Goal: Information Seeking & Learning: Learn about a topic

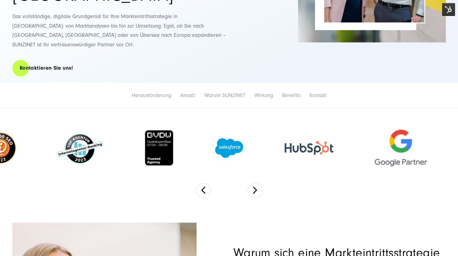
scroll to position [154, 0]
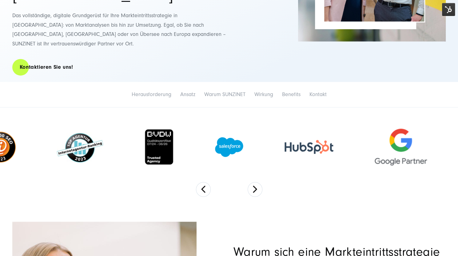
click at [308, 172] on section at bounding box center [229, 159] width 458 height 102
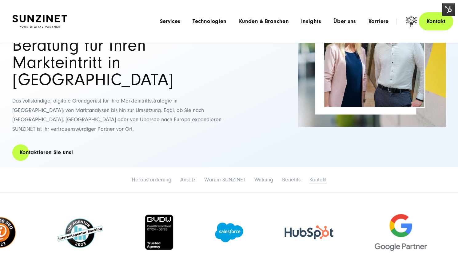
scroll to position [69, 0]
click at [161, 174] on li "Herausforderung" at bounding box center [151, 180] width 47 height 13
click at [159, 177] on link "Herausforderung" at bounding box center [152, 180] width 40 height 6
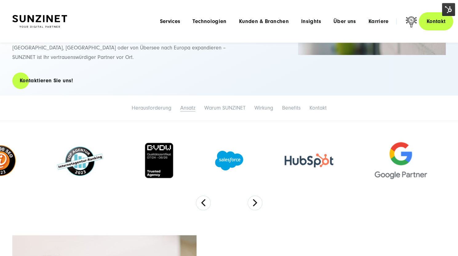
click at [186, 105] on link "Ansatz" at bounding box center [187, 108] width 15 height 6
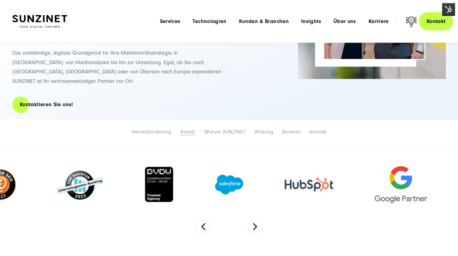
scroll to position [116, 0]
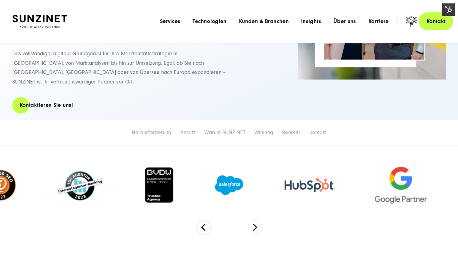
click at [224, 129] on link "Warum SUNZINET" at bounding box center [224, 132] width 41 height 6
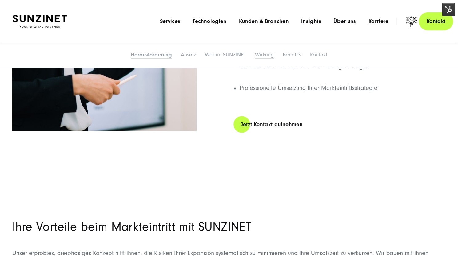
click at [263, 54] on link "Wirkung" at bounding box center [264, 55] width 19 height 6
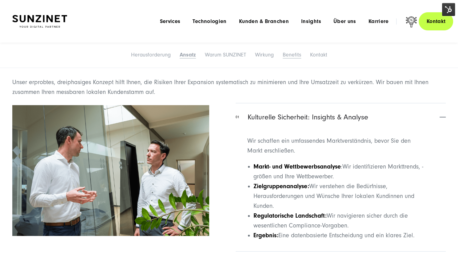
click at [289, 56] on link "Benefits" at bounding box center [291, 55] width 18 height 6
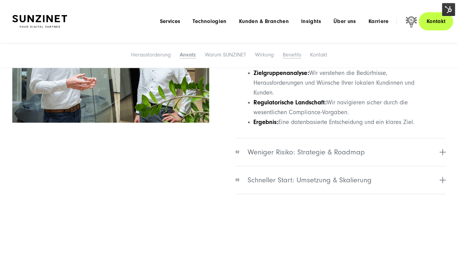
scroll to position [787, 0]
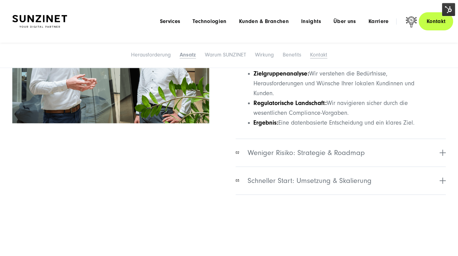
click at [321, 53] on link "Kontakt" at bounding box center [318, 55] width 17 height 6
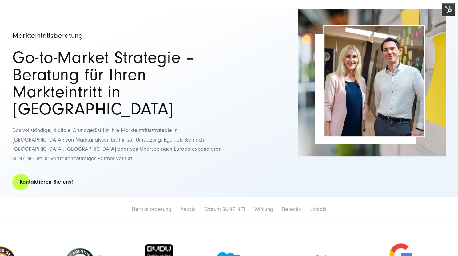
scroll to position [40, 0]
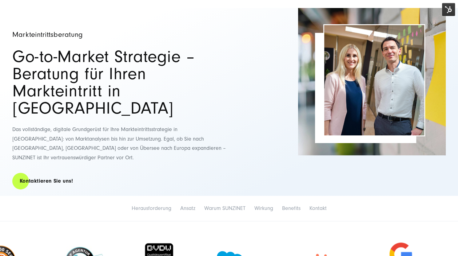
click at [449, 11] on img at bounding box center [448, 9] width 13 height 13
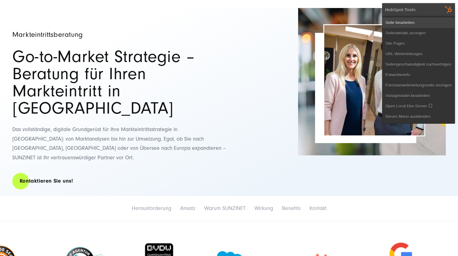
click at [417, 22] on link "Seite bearbeiten" at bounding box center [418, 23] width 72 height 10
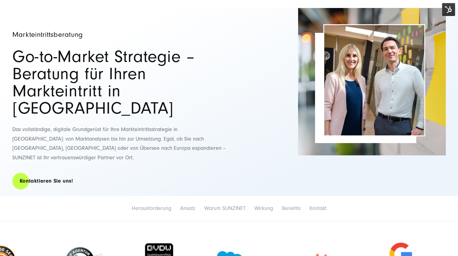
click at [446, 8] on img at bounding box center [448, 9] width 13 height 13
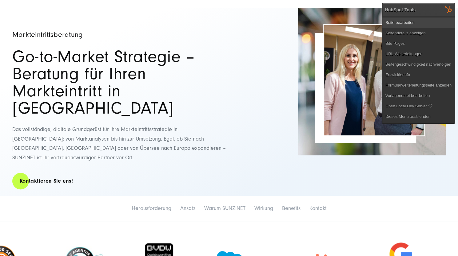
click at [426, 23] on link "Seite bearbeiten" at bounding box center [418, 23] width 72 height 10
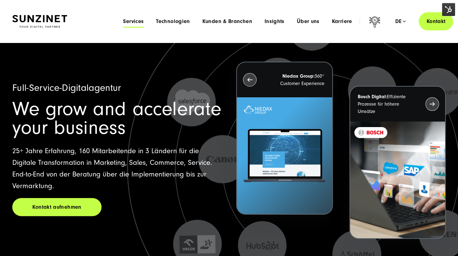
click at [141, 23] on span "Services" at bounding box center [133, 21] width 21 height 6
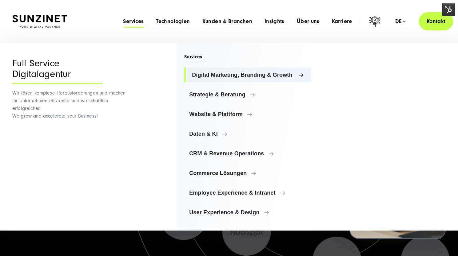
click at [226, 77] on span "Digital Marketing, Branding & Growth" at bounding box center [249, 75] width 114 height 6
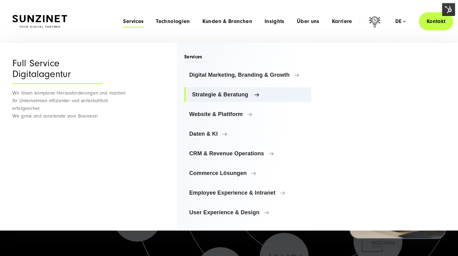
click at [249, 92] on span "Strategie & Beratung" at bounding box center [249, 95] width 114 height 6
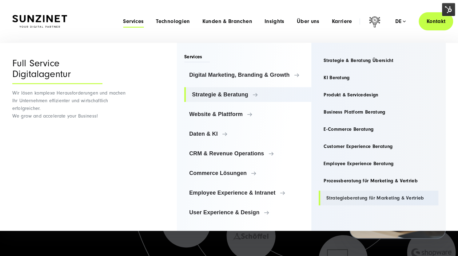
click at [356, 198] on link "Strategieberatung für Marketing & Vertrieb" at bounding box center [378, 198] width 120 height 15
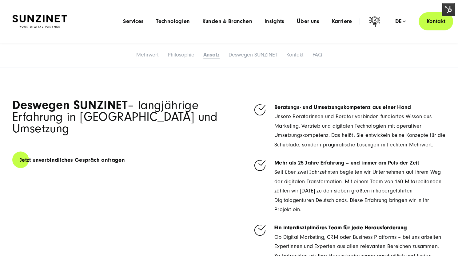
scroll to position [1982, 0]
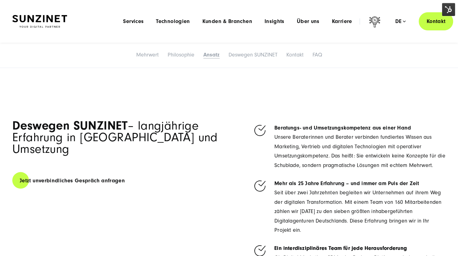
click at [445, 7] on img at bounding box center [448, 9] width 13 height 13
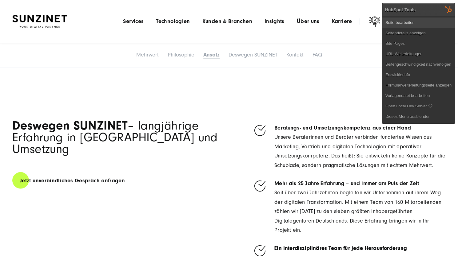
click at [412, 22] on link "Seite bearbeiten" at bounding box center [418, 23] width 72 height 10
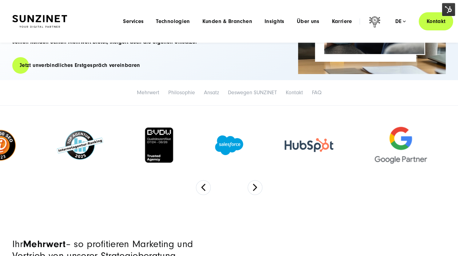
scroll to position [0, 0]
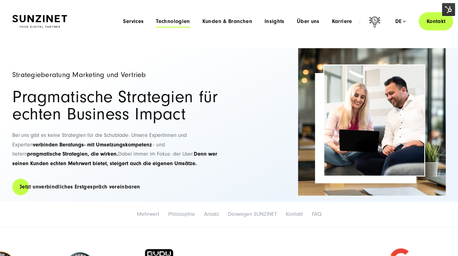
click at [189, 22] on span "Technologien" at bounding box center [173, 21] width 34 height 6
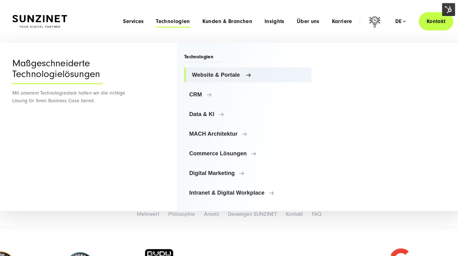
click at [215, 79] on link "Website & Portale" at bounding box center [247, 75] width 127 height 15
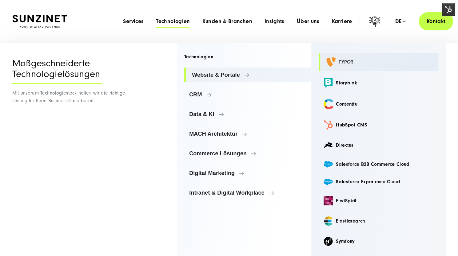
click at [337, 61] on link "TYPO3" at bounding box center [378, 62] width 120 height 18
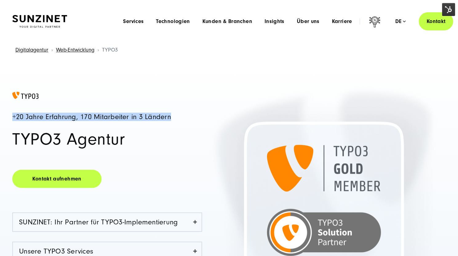
drag, startPoint x: 173, startPoint y: 115, endPoint x: 10, endPoint y: 118, distance: 163.2
click at [10, 118] on div "+20 Jahre Erfahrung, 170 Mitarbeiter in 3 Ländern TYPO3 Agentur Kontakt aufnehm…" at bounding box center [229, 232] width 458 height 281
copy h4 "+20 Jahre Erfahrung, 170 Mitarbeiter in 3 Ländern"
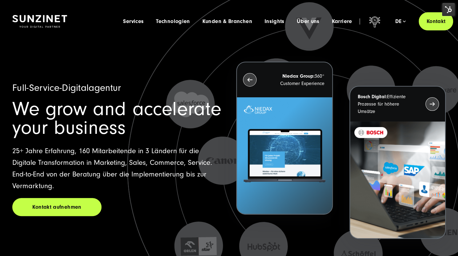
click at [450, 6] on img at bounding box center [448, 9] width 13 height 13
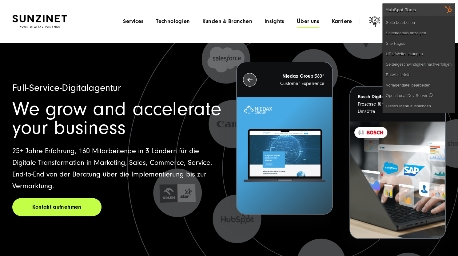
click at [310, 23] on span "Über uns" at bounding box center [308, 21] width 23 height 6
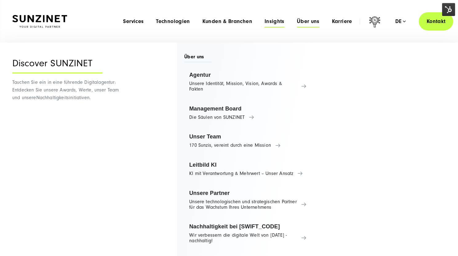
click at [271, 23] on span "Insights" at bounding box center [274, 21] width 20 height 6
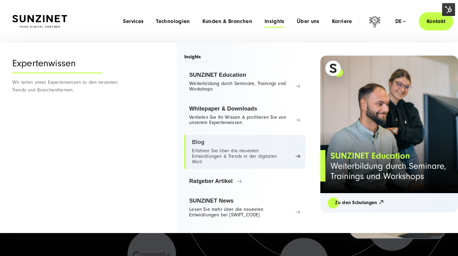
click at [200, 147] on link "Blog Erfahren Sie über die neuesten Entwicklungen & Trends in der digitalen Welt" at bounding box center [244, 152] width 121 height 34
